Goal: Task Accomplishment & Management: Complete application form

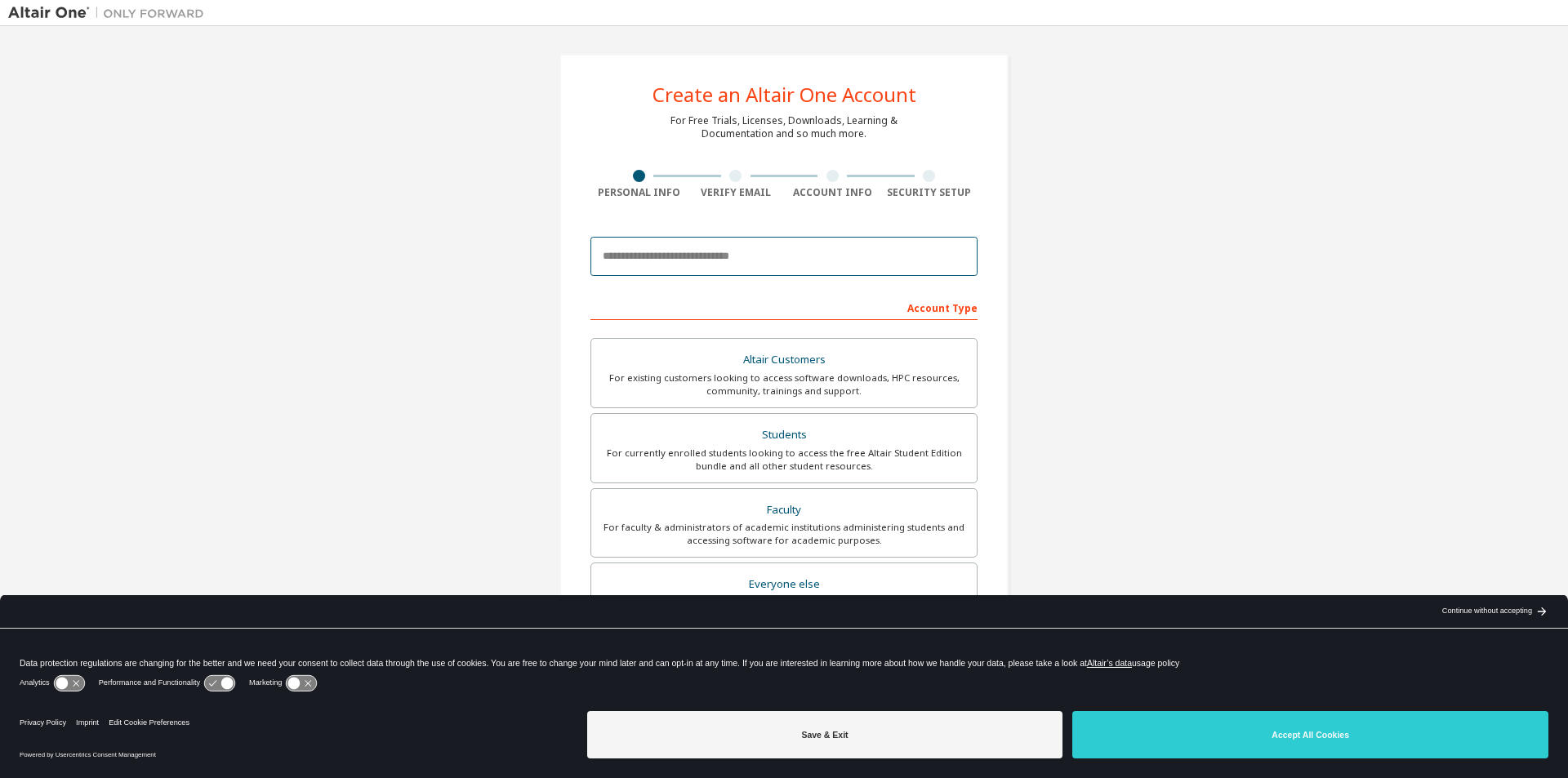
click at [777, 261] on input "email" at bounding box center [784, 256] width 388 height 39
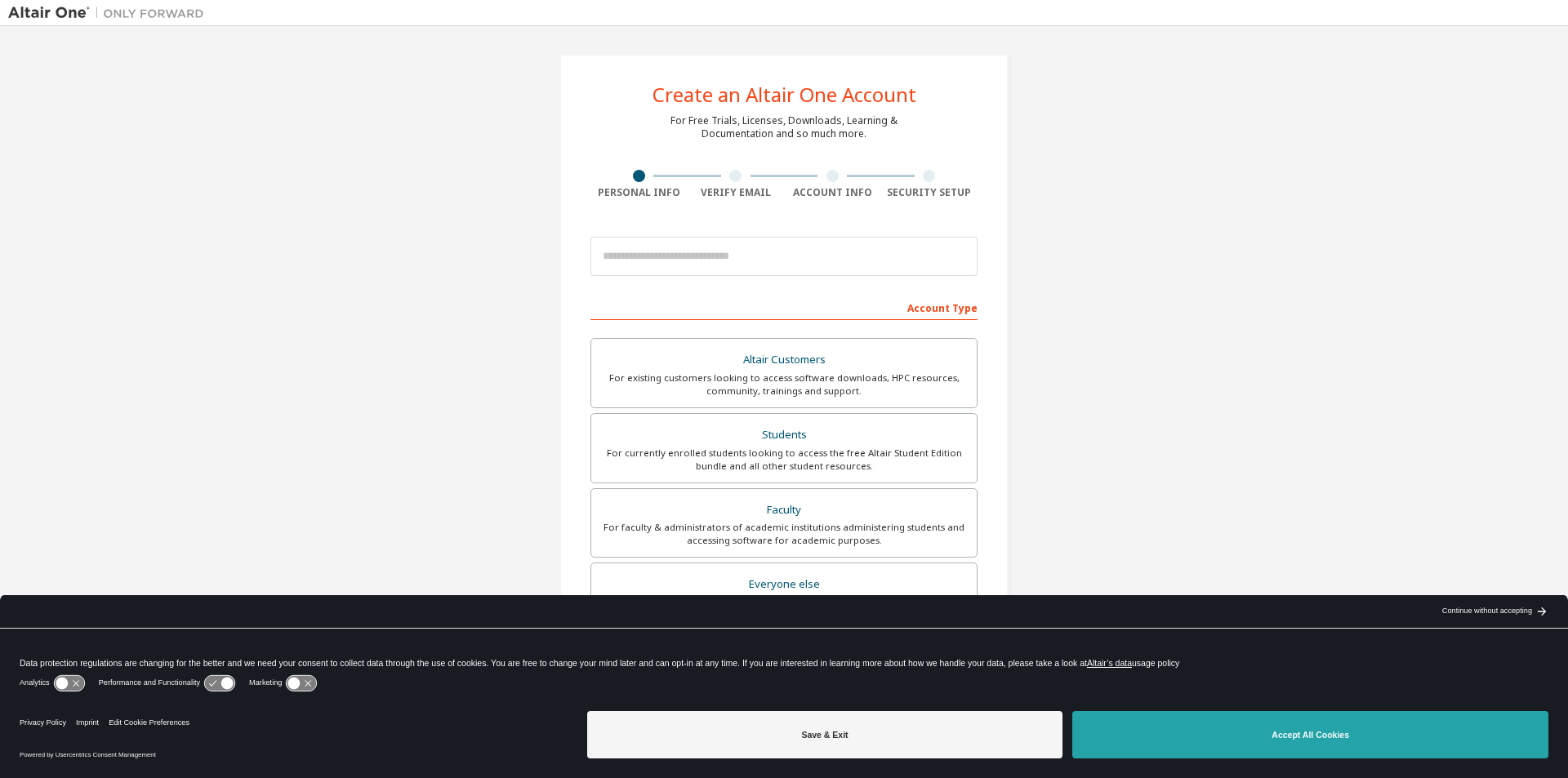
click at [1303, 722] on button "Accept All Cookies" at bounding box center [1310, 735] width 476 height 48
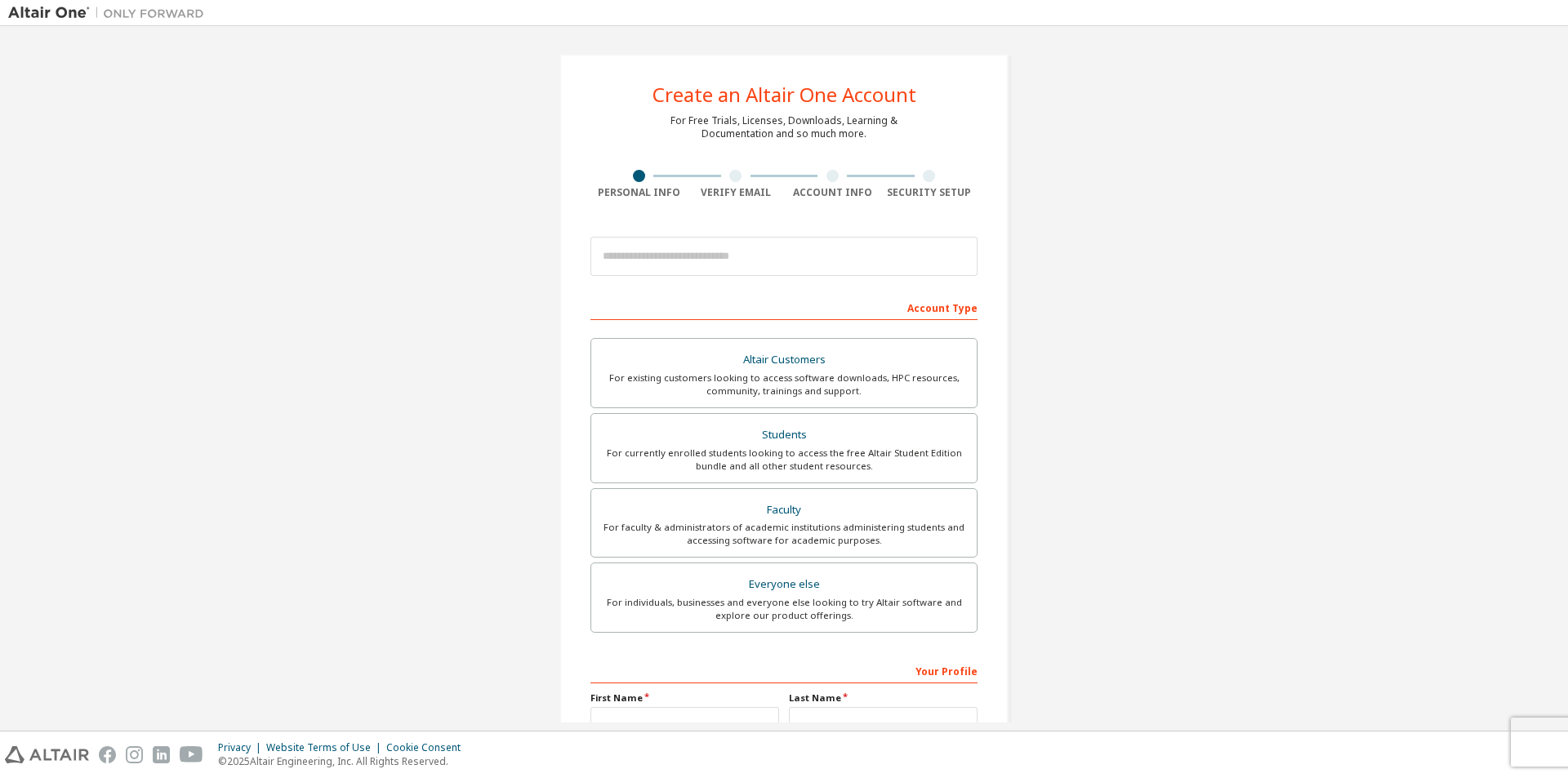
drag, startPoint x: 709, startPoint y: 219, endPoint x: 695, endPoint y: 239, distance: 24.4
click at [706, 223] on div "Create an Altair One Account For Free Trials, Licenses, Downloads, Learning & D…" at bounding box center [784, 466] width 449 height 826
click at [686, 269] on input "email" at bounding box center [784, 256] width 388 height 39
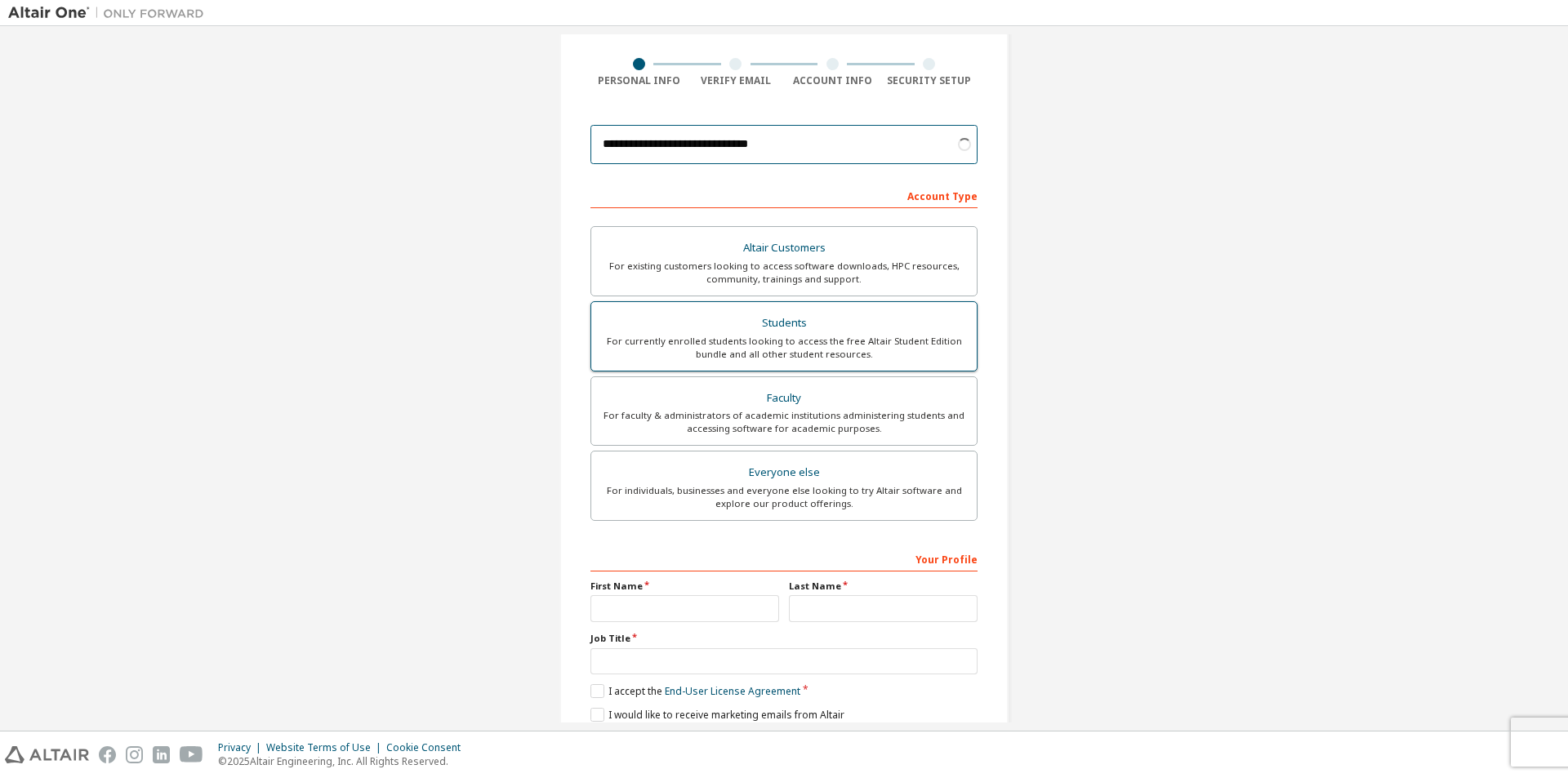
scroll to position [164, 0]
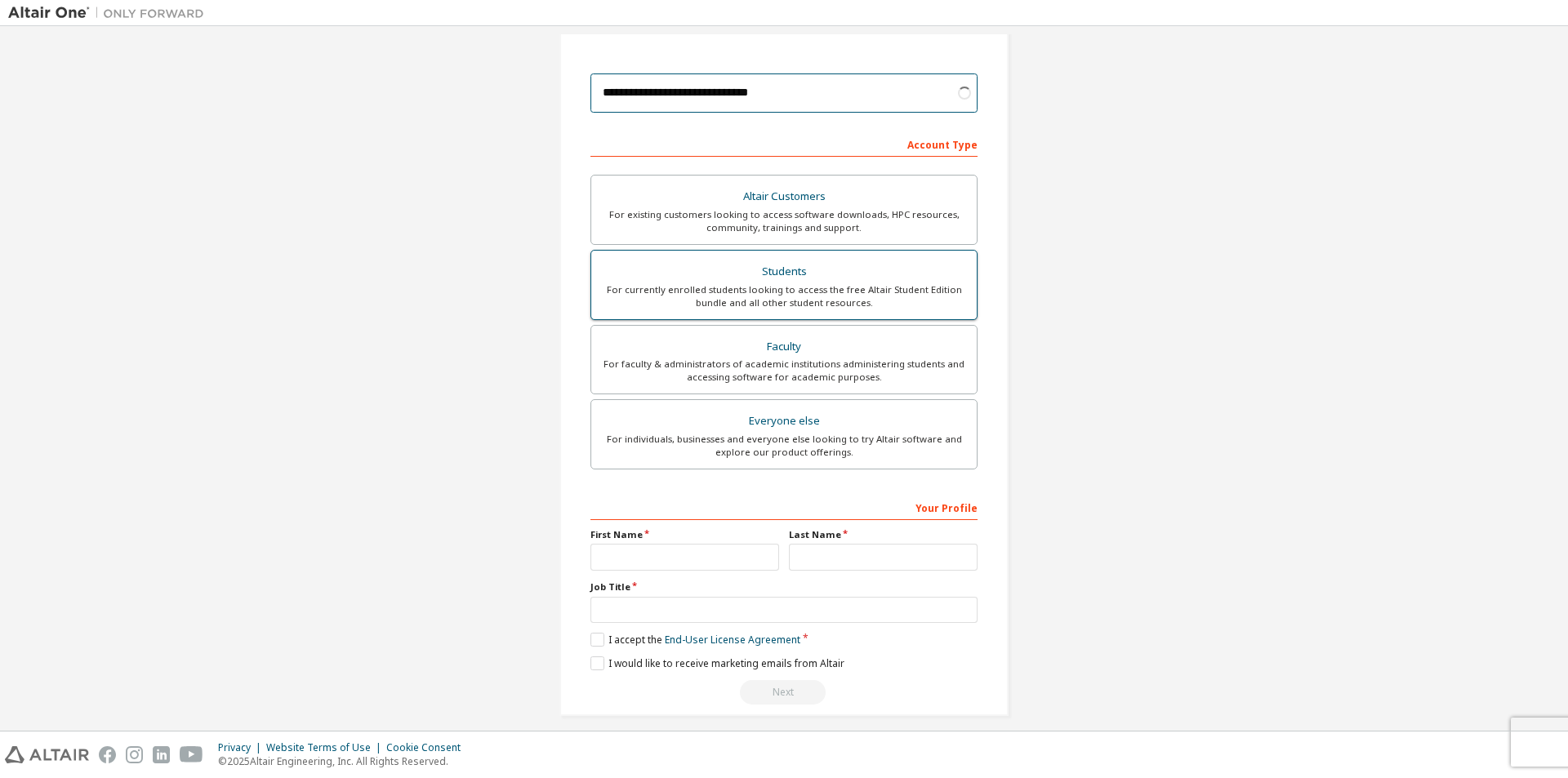
type input "**********"
click at [828, 272] on div "Students" at bounding box center [784, 272] width 366 height 22
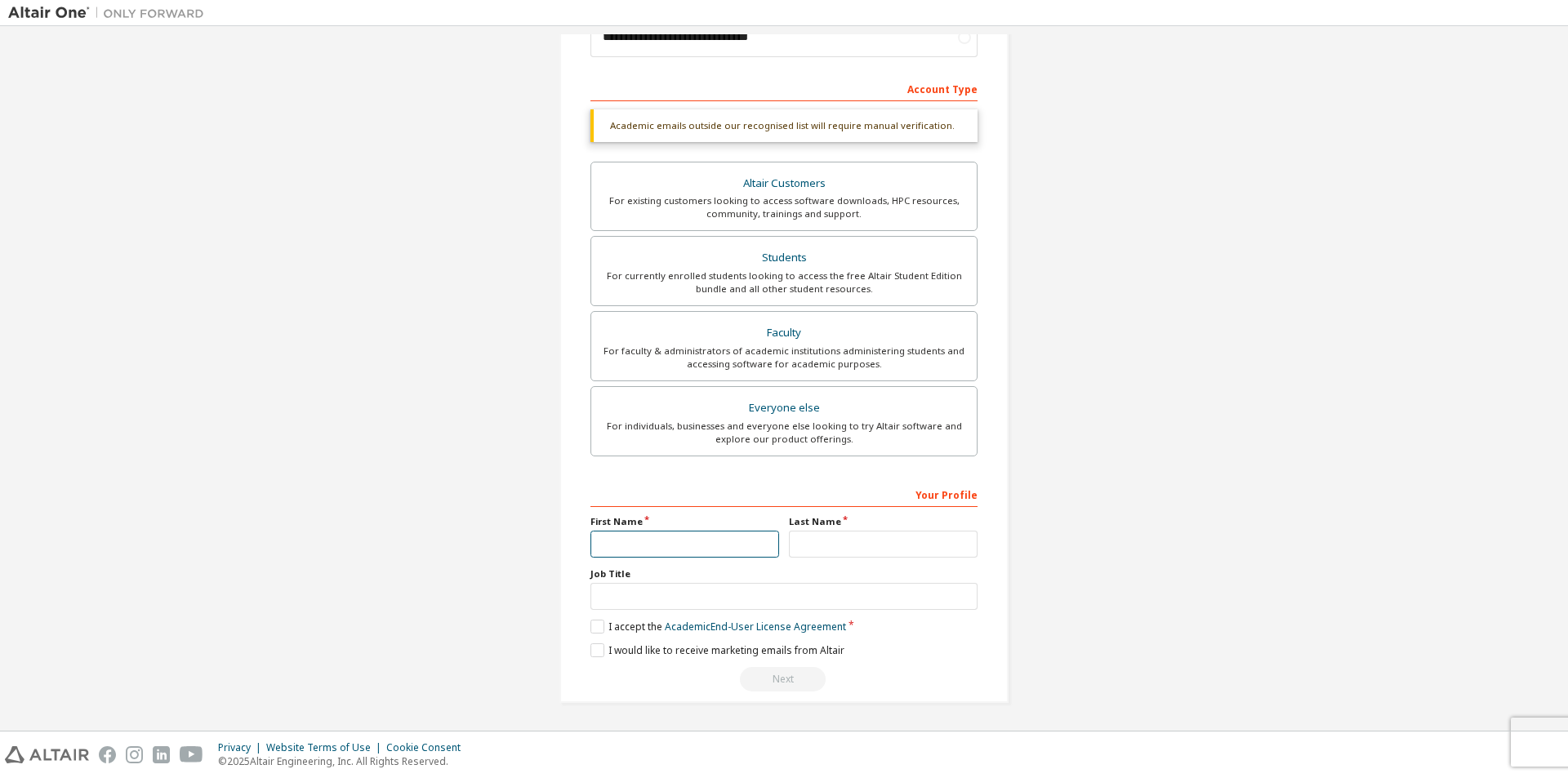
click at [666, 547] on input "text" at bounding box center [685, 544] width 189 height 27
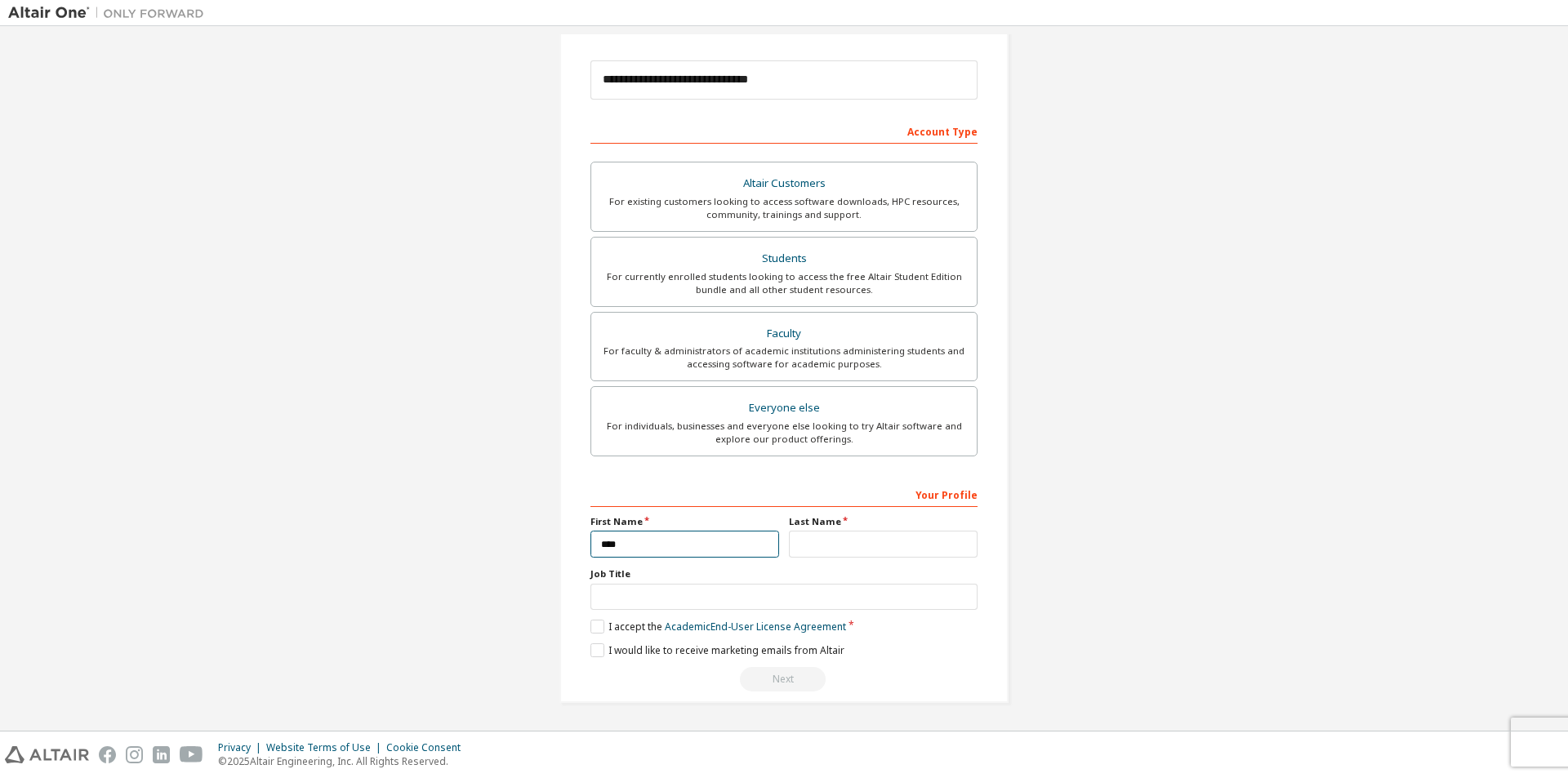
type input "****"
type input "******"
click at [617, 621] on label "I accept the Academic End-User License Agreement" at bounding box center [718, 627] width 256 height 14
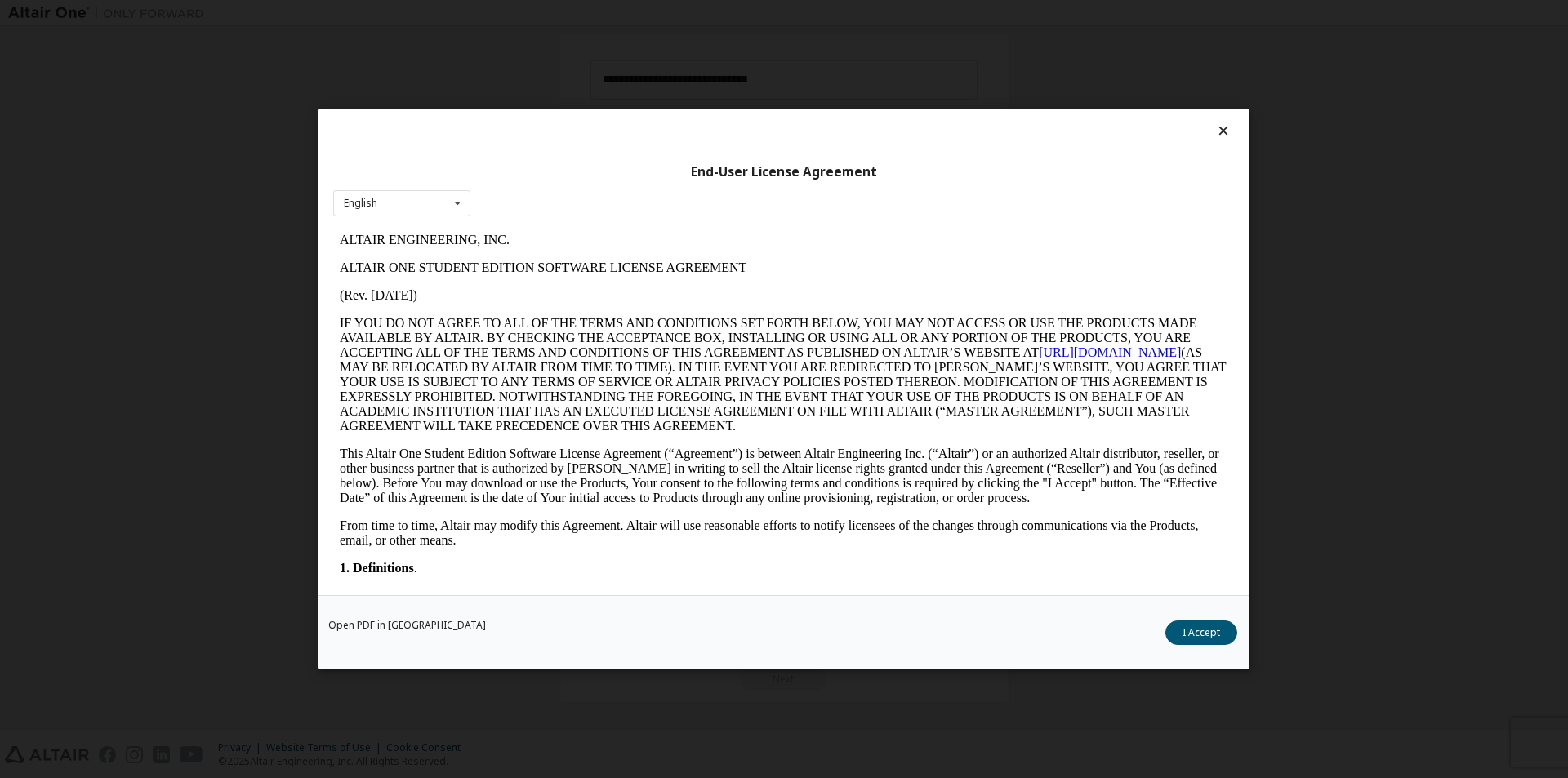
scroll to position [0, 0]
click at [1212, 649] on div "Open PDF in New Tab I Accept" at bounding box center [784, 632] width 931 height 74
click at [1208, 639] on button "I Accept" at bounding box center [1202, 632] width 72 height 24
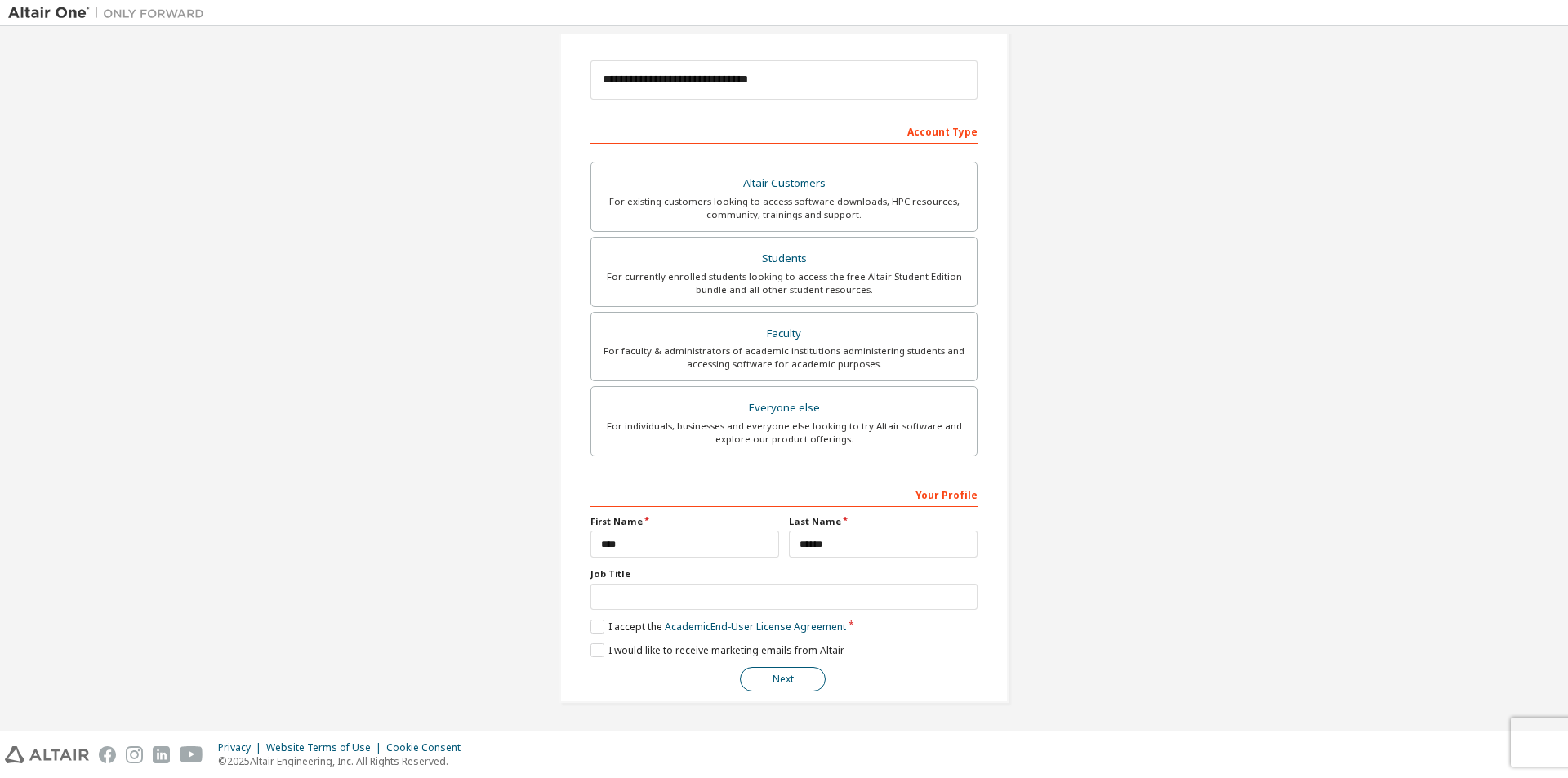
click at [771, 686] on button "Next" at bounding box center [783, 679] width 86 height 24
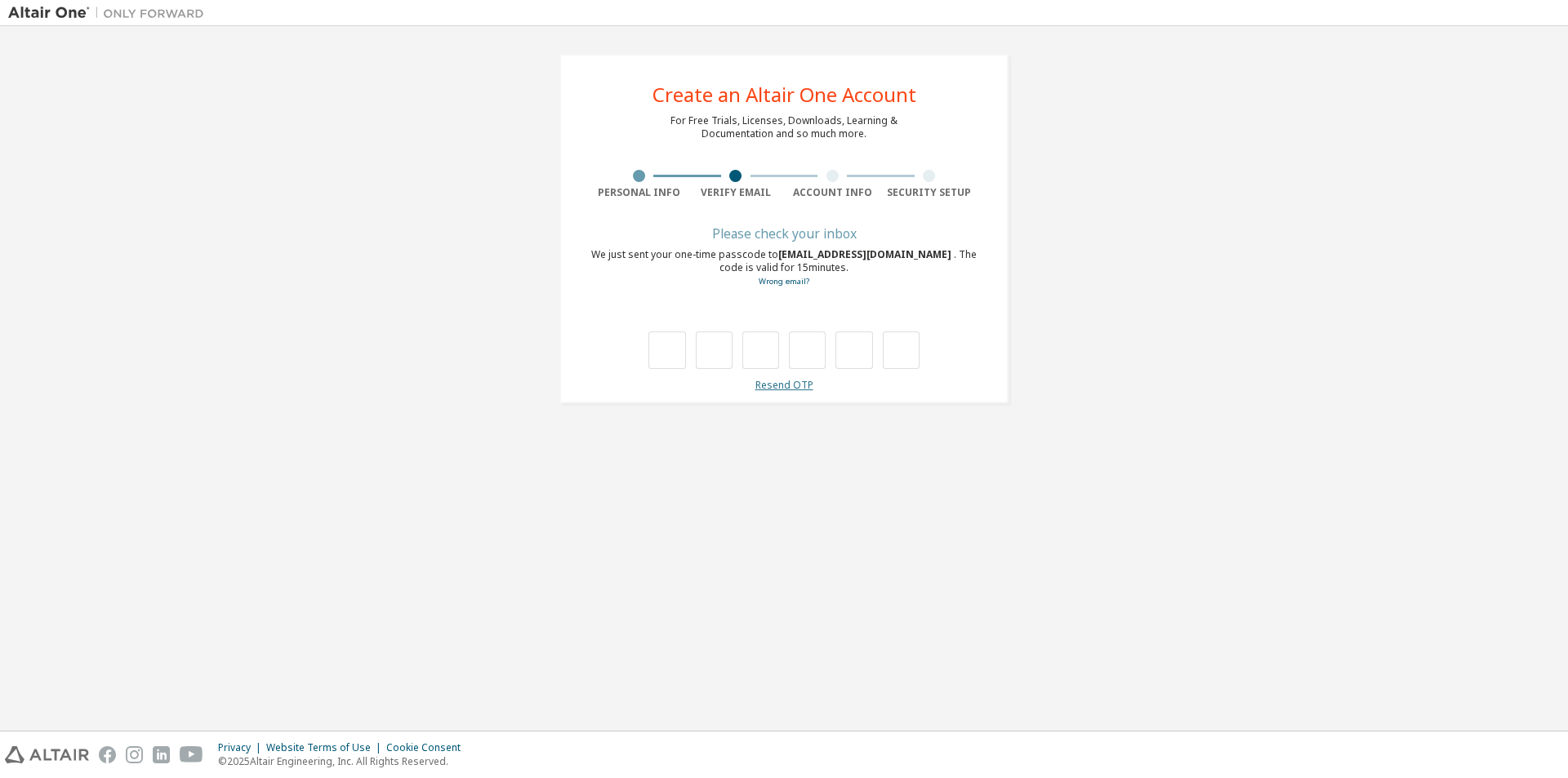
click at [797, 389] on link "Resend OTP" at bounding box center [785, 385] width 58 height 14
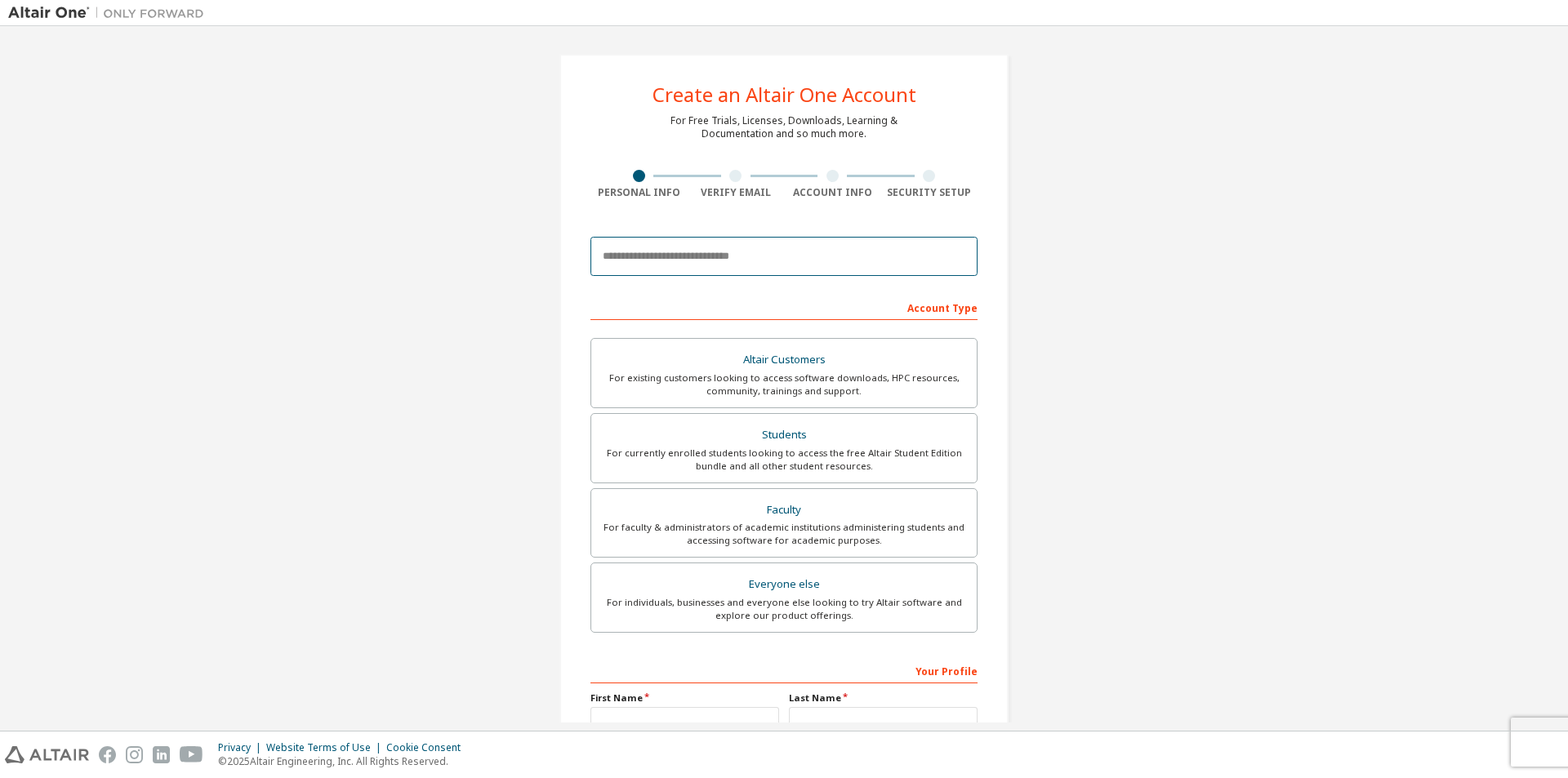
click at [720, 250] on input "email" at bounding box center [784, 256] width 388 height 39
click at [675, 258] on input "email" at bounding box center [784, 256] width 388 height 39
click at [672, 260] on input "email" at bounding box center [784, 256] width 388 height 39
click at [782, 255] on input "email" at bounding box center [784, 256] width 388 height 39
click at [677, 257] on input "**********" at bounding box center [784, 256] width 388 height 39
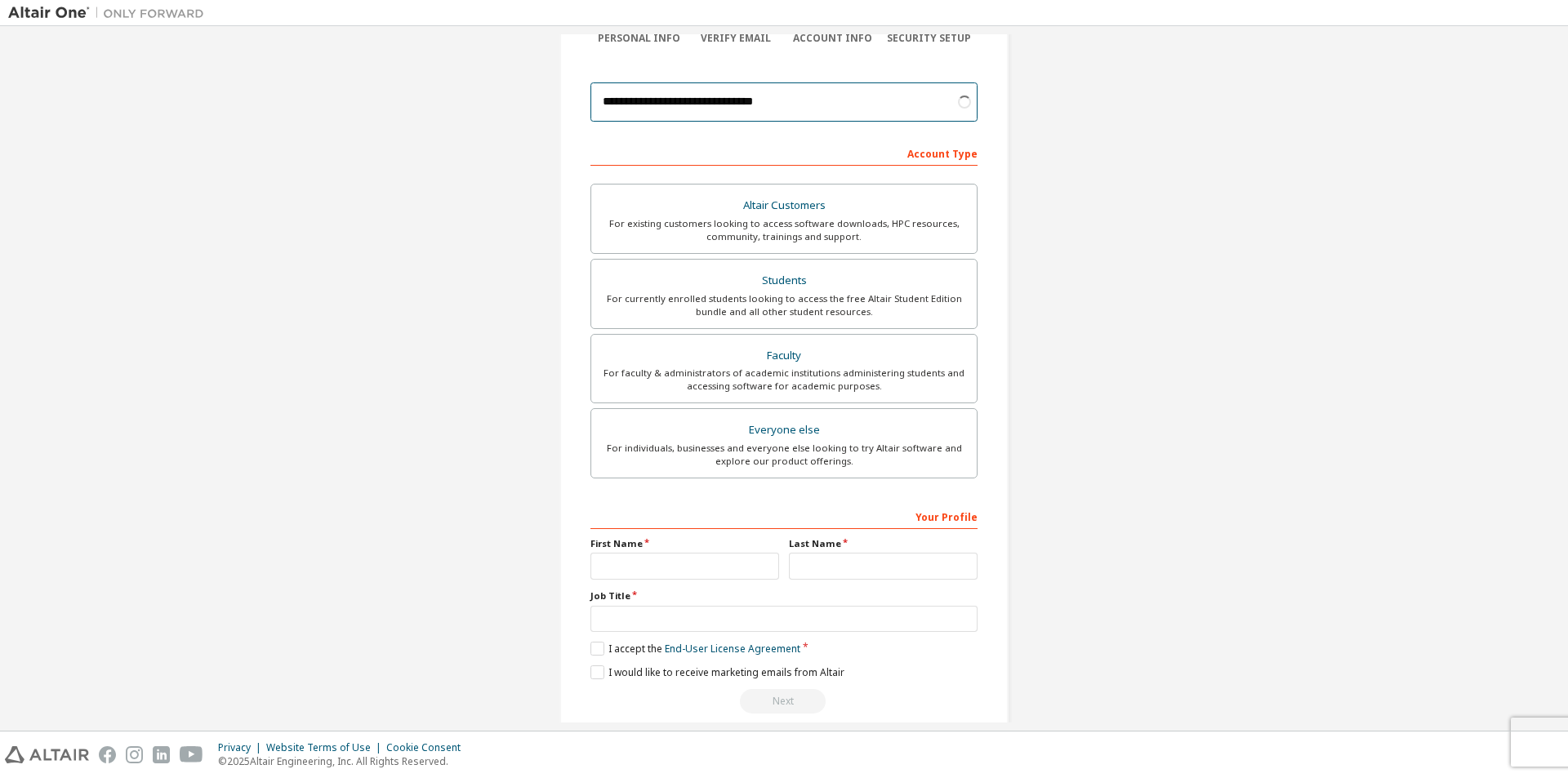
scroll to position [176, 0]
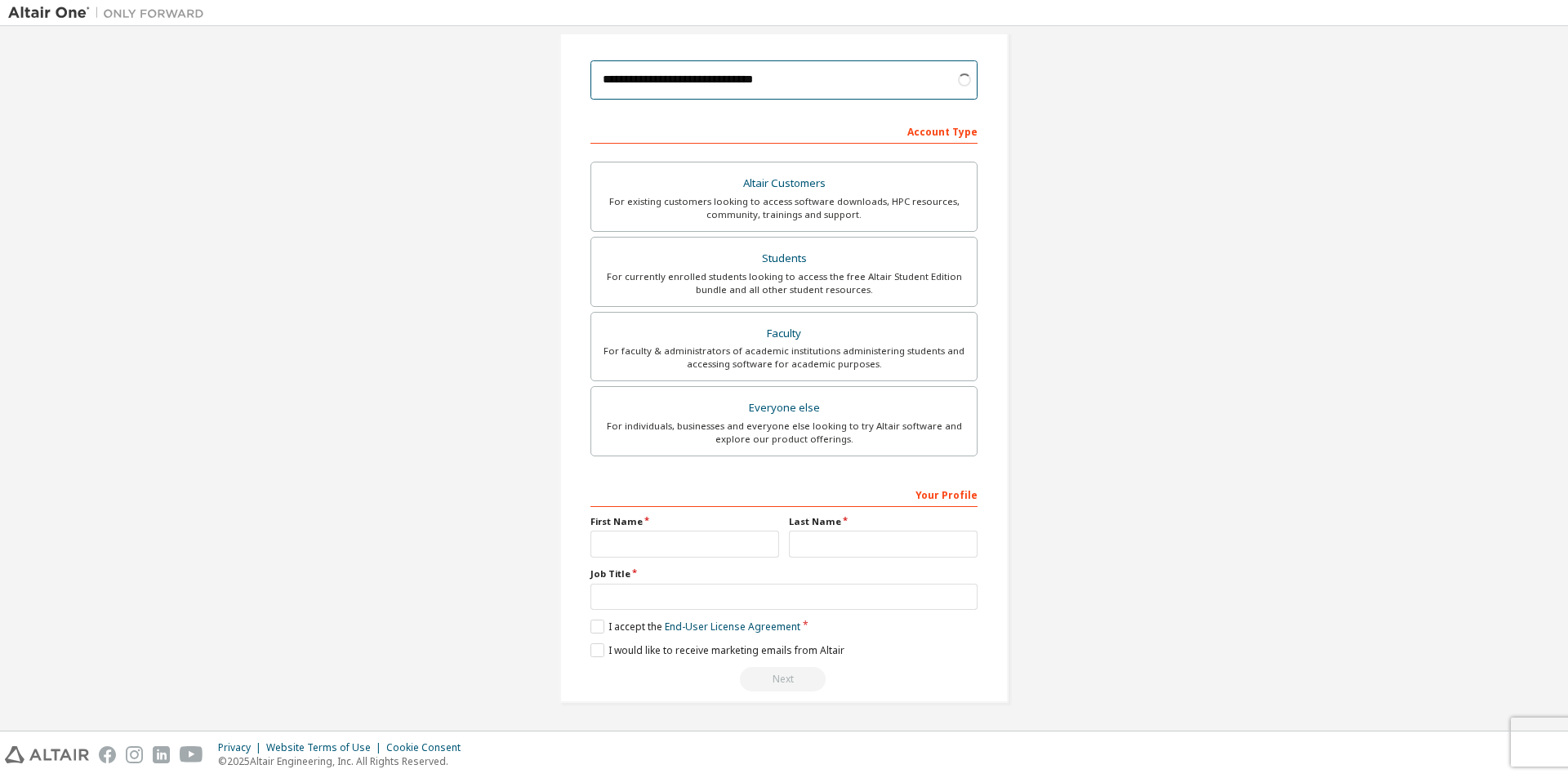
type input "**********"
click at [651, 543] on input "text" at bounding box center [685, 544] width 189 height 27
click at [839, 259] on div "Students" at bounding box center [784, 258] width 366 height 22
click at [685, 555] on input "text" at bounding box center [685, 544] width 189 height 27
click at [856, 555] on input "text" at bounding box center [883, 544] width 189 height 27
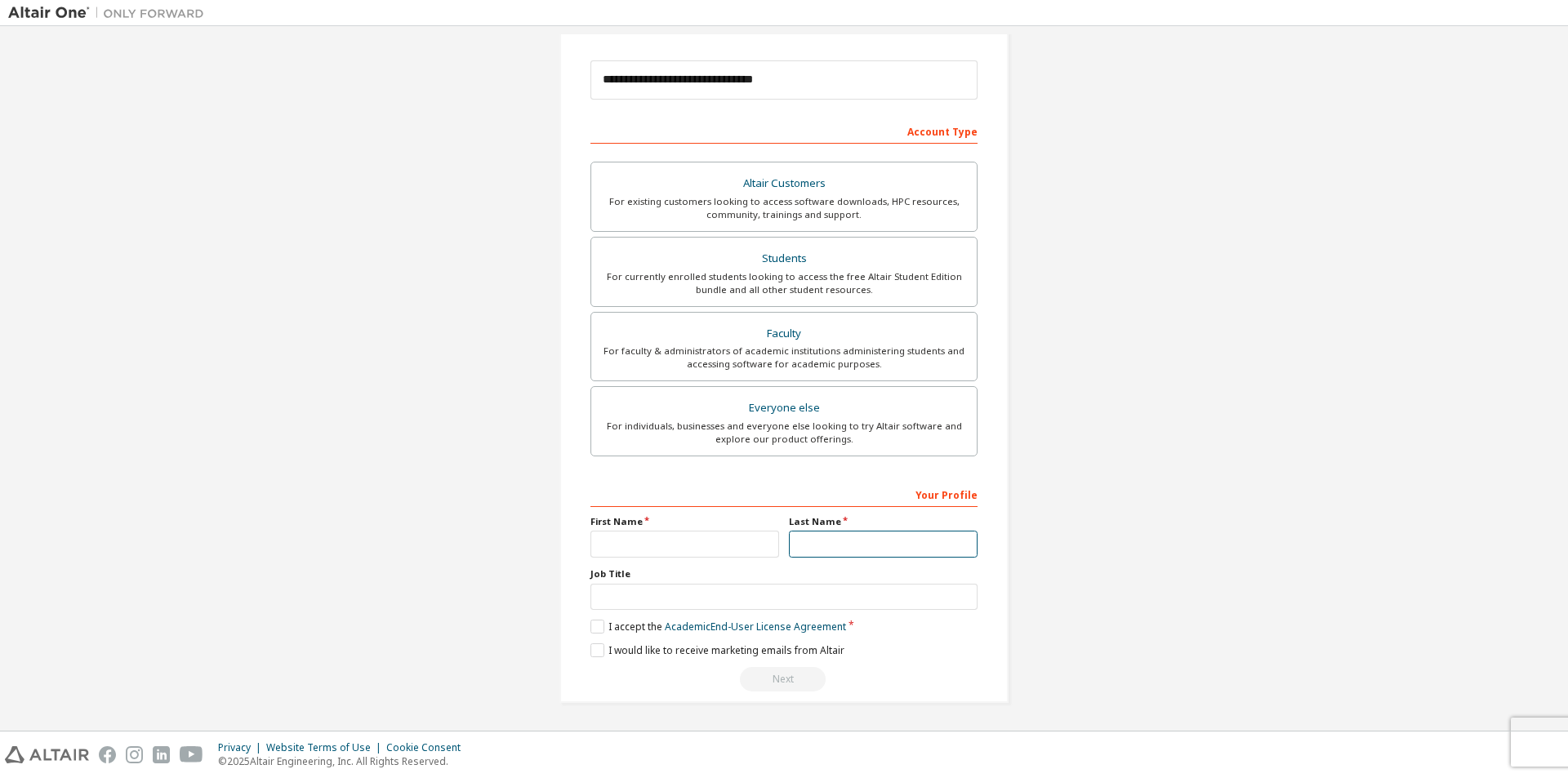
type input "******"
click at [610, 626] on label "I accept the Academic End-User License Agreement" at bounding box center [718, 627] width 256 height 14
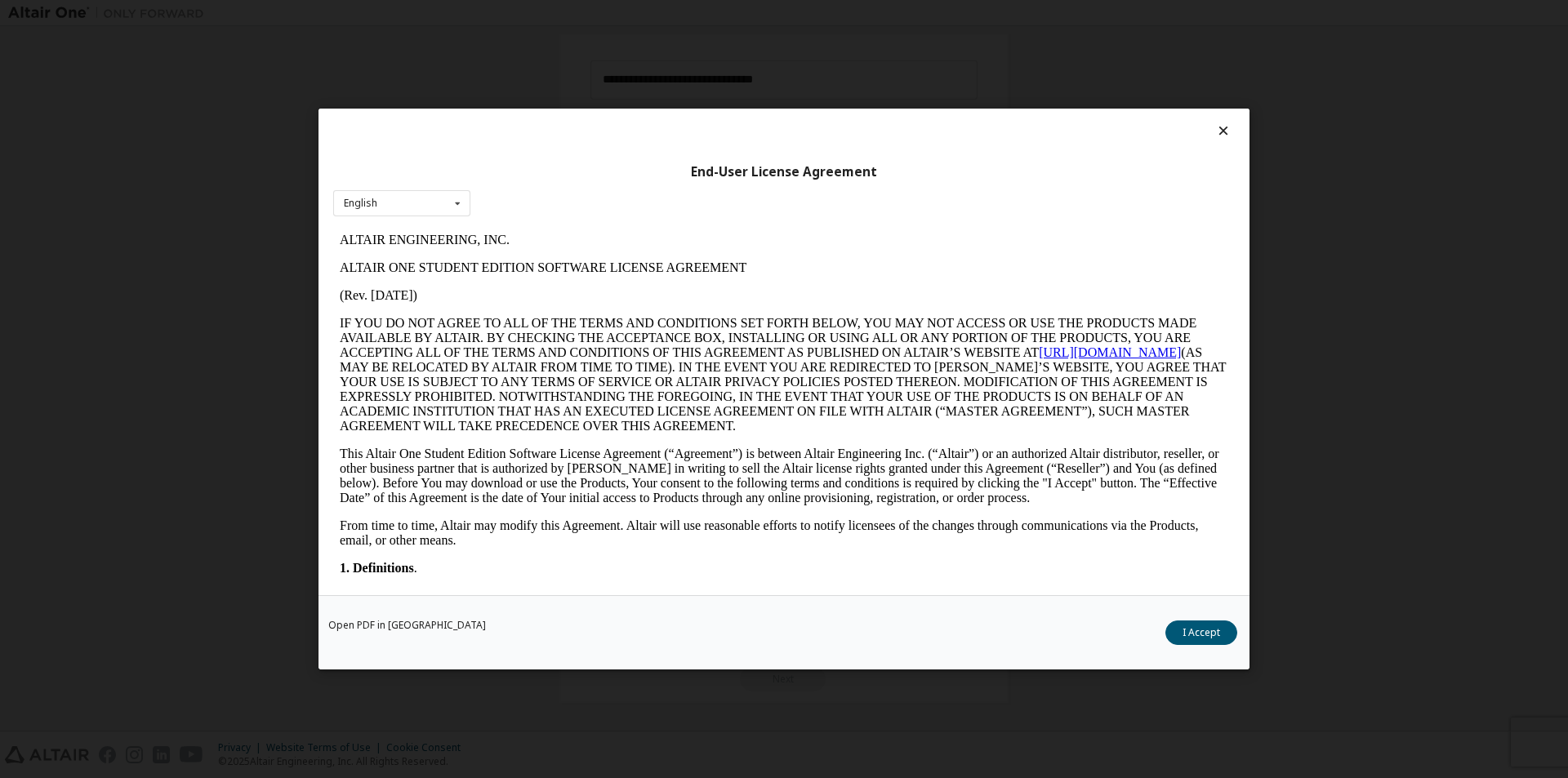
scroll to position [0, 0]
click at [1210, 621] on div "Open PDF in New Tab I Accept" at bounding box center [784, 632] width 931 height 74
click at [1182, 636] on button "I Accept" at bounding box center [1202, 632] width 72 height 24
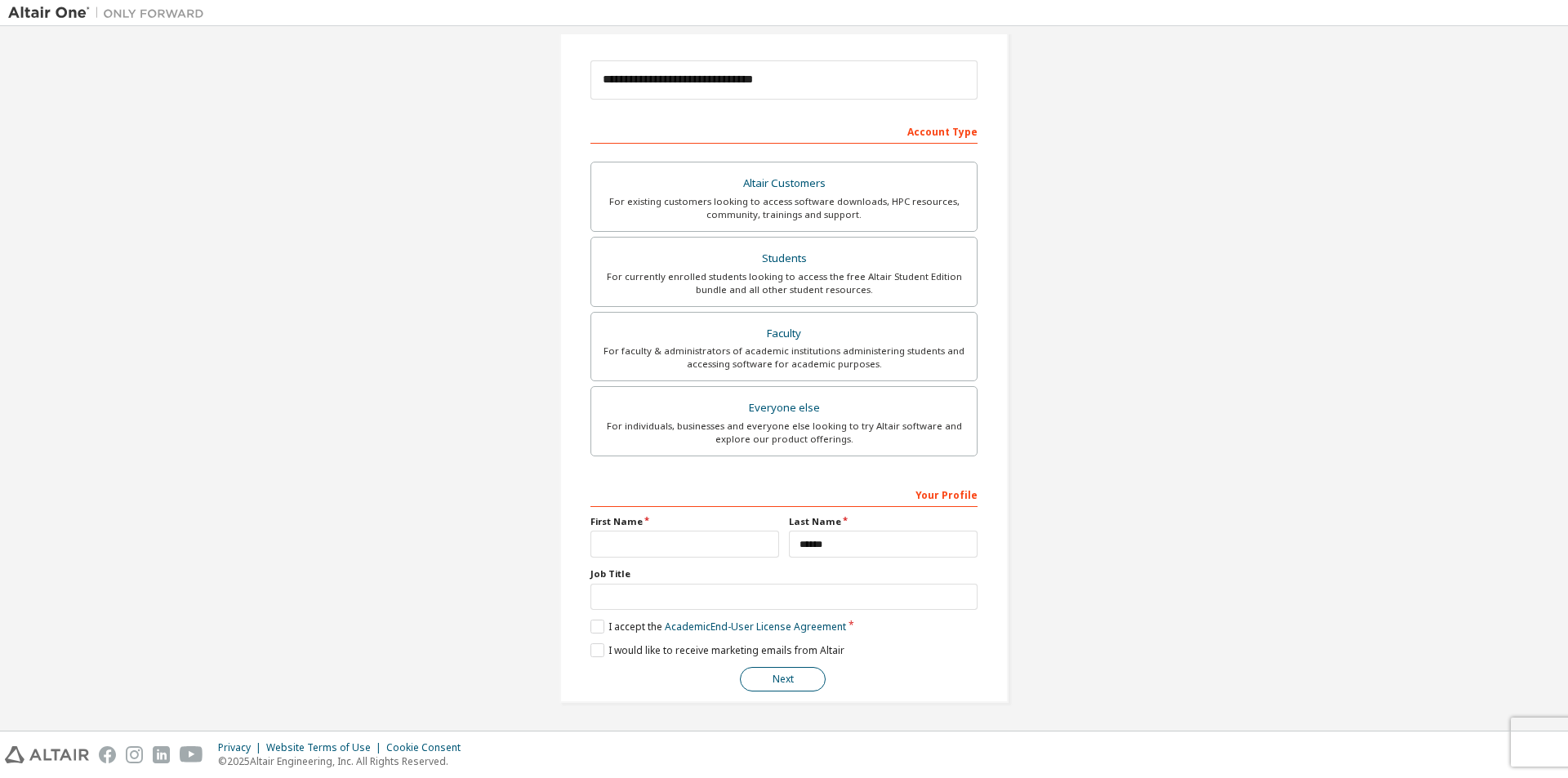
click at [753, 685] on button "Next" at bounding box center [783, 679] width 86 height 24
click at [686, 544] on input "text" at bounding box center [685, 544] width 189 height 27
type input "****"
click at [782, 689] on button "Next" at bounding box center [783, 679] width 86 height 24
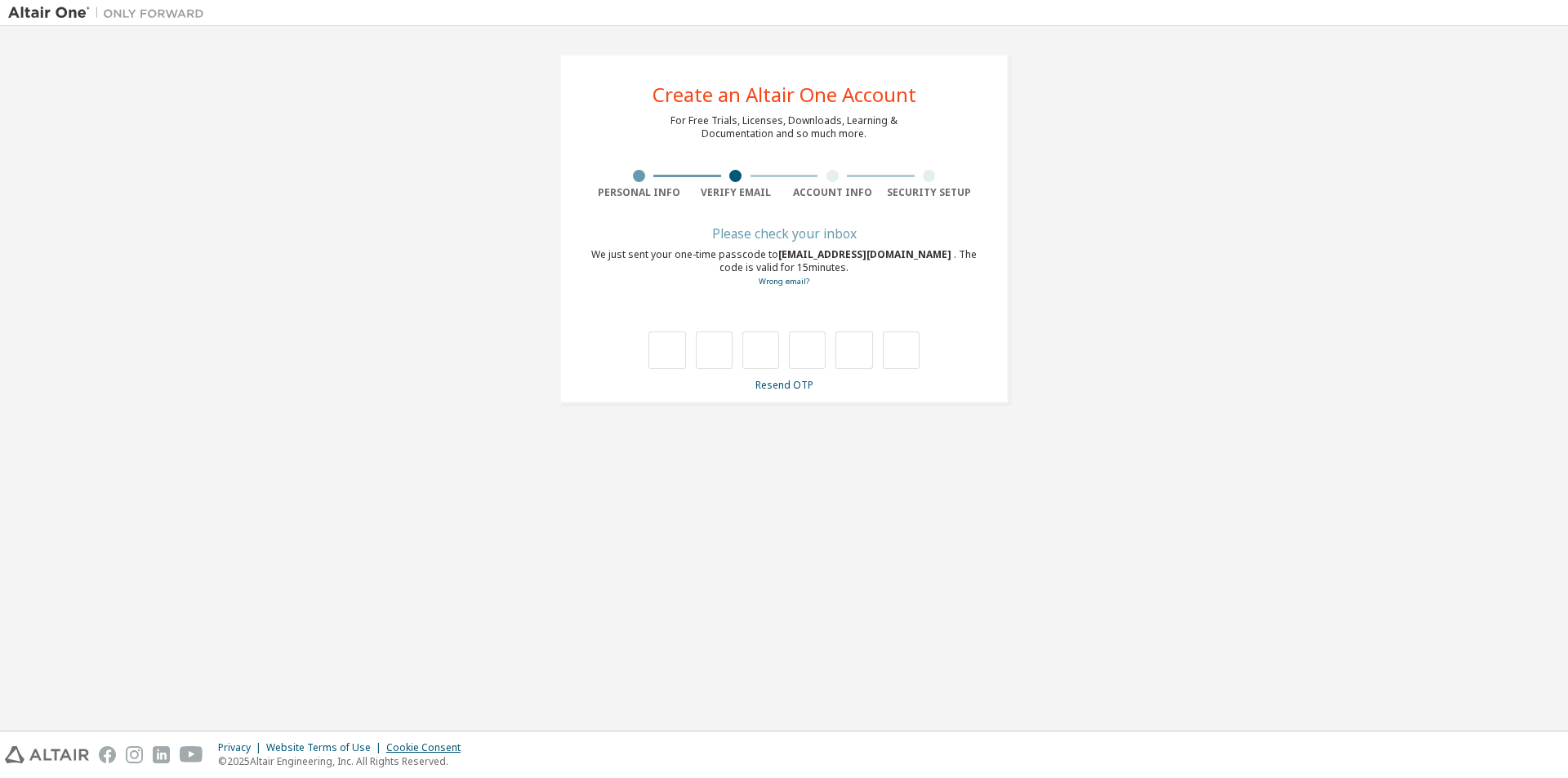
type input "*"
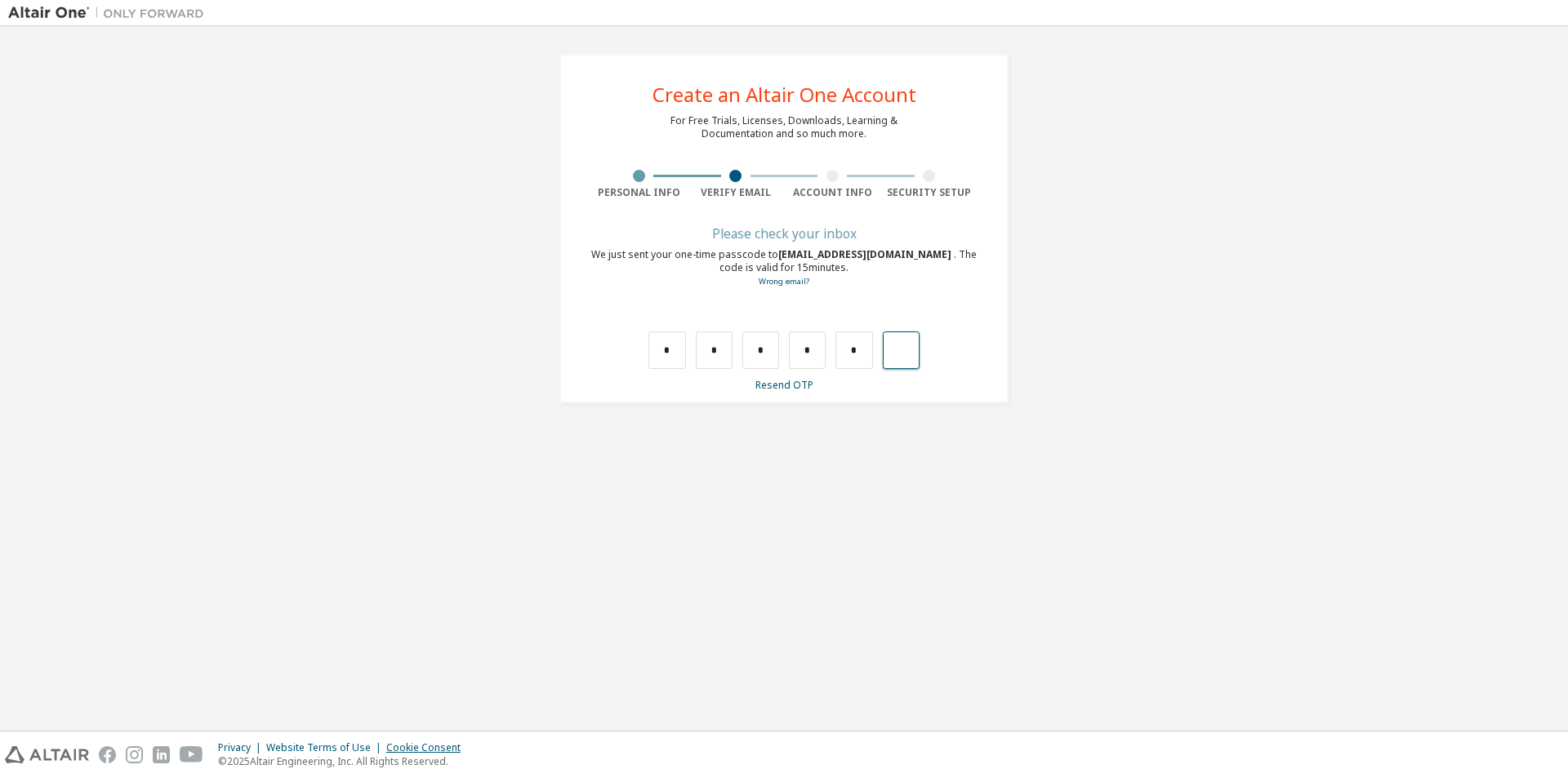
type input "*"
